Goal: Task Accomplishment & Management: Use online tool/utility

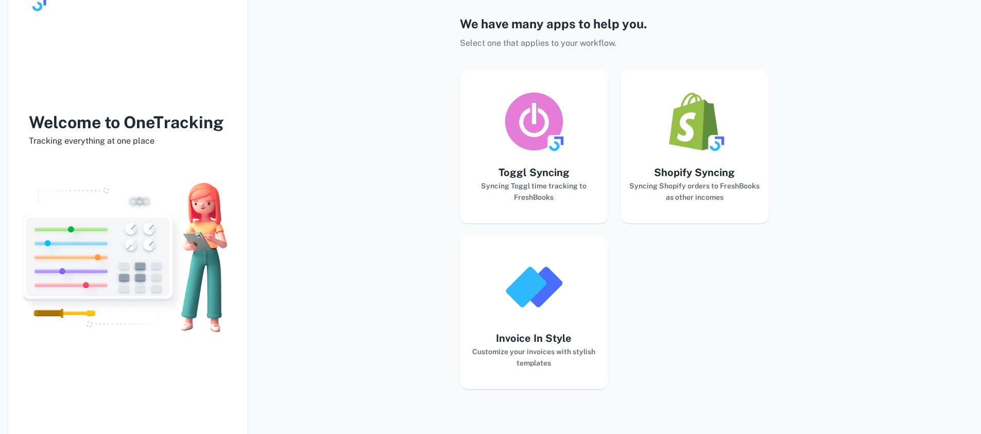
scroll to position [52, 0]
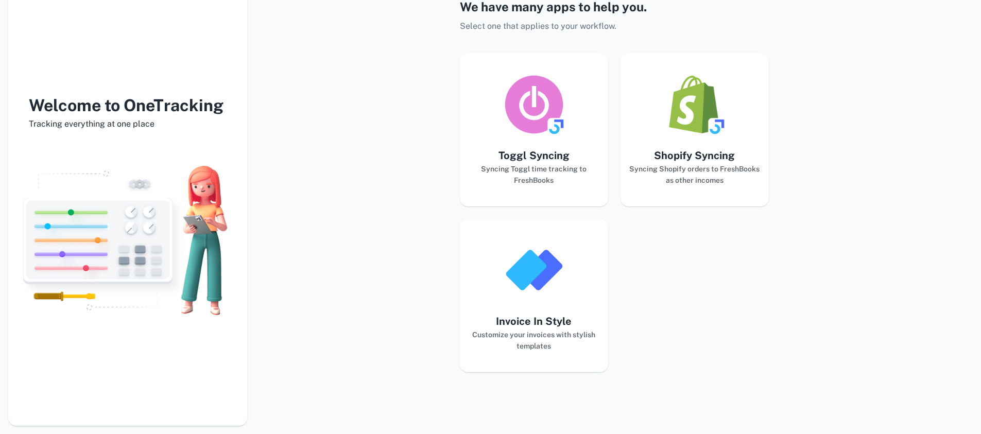
click at [546, 278] on img "button" at bounding box center [534, 270] width 62 height 62
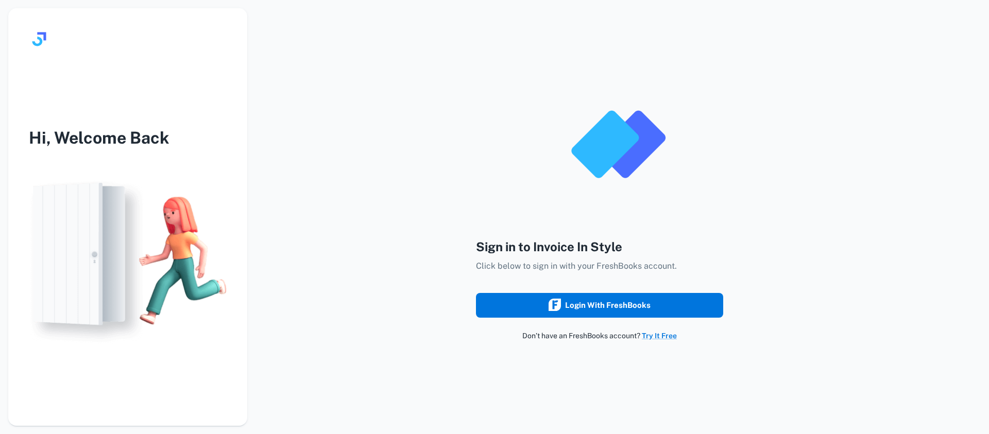
click at [572, 306] on div "Login with FreshBooks" at bounding box center [599, 305] width 102 height 13
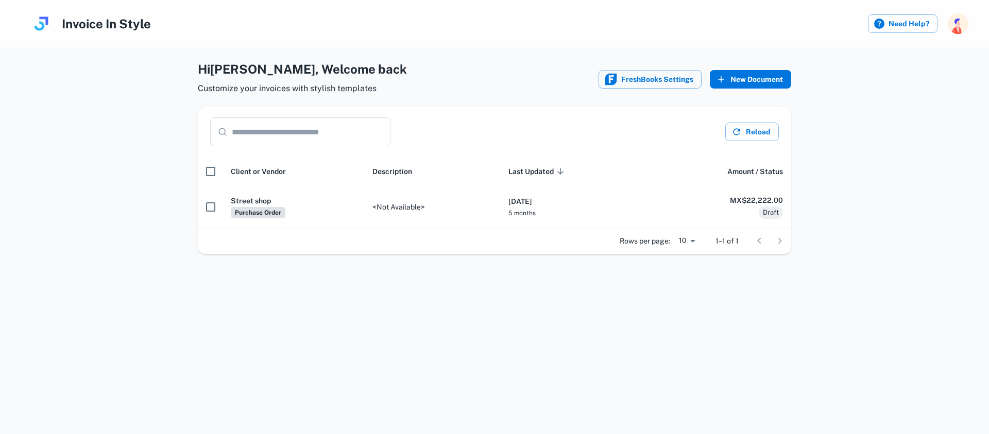
click at [780, 79] on button "New Document" at bounding box center [750, 79] width 81 height 19
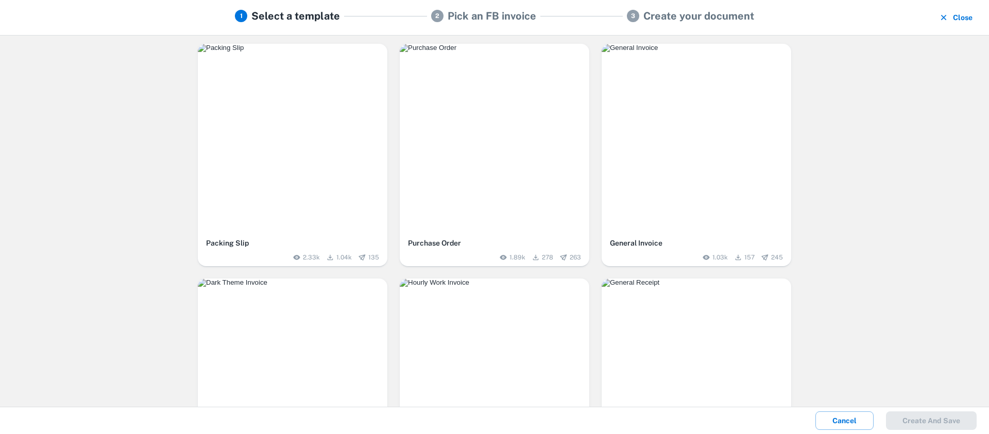
click at [510, 52] on img "button" at bounding box center [495, 48] width 190 height 8
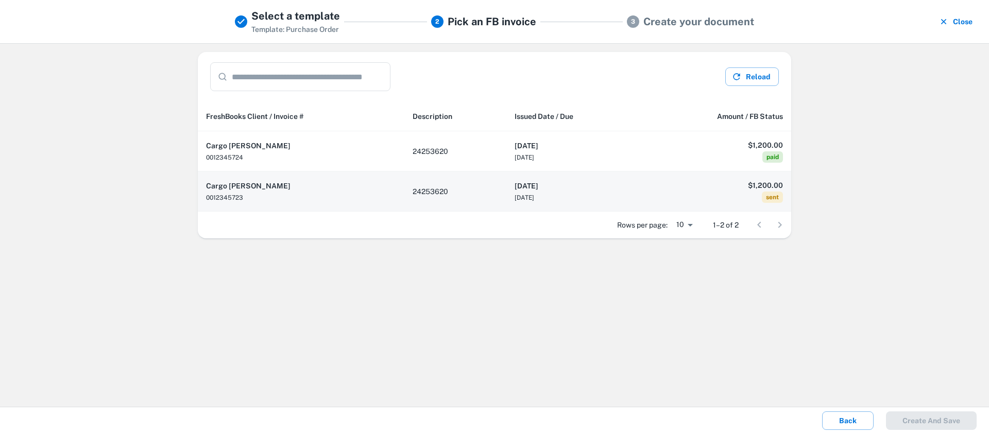
click at [477, 194] on td "24253620" at bounding box center [454, 191] width 101 height 40
